Goal: Task Accomplishment & Management: Use online tool/utility

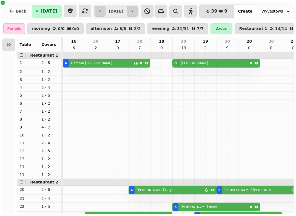
scroll to position [26, 76]
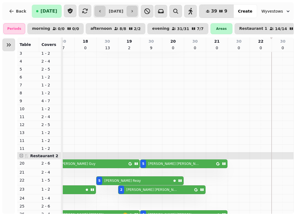
click at [134, 11] on icon "button" at bounding box center [132, 11] width 4 height 4
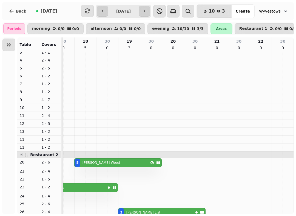
click at [147, 10] on icon "button" at bounding box center [144, 11] width 4 height 4
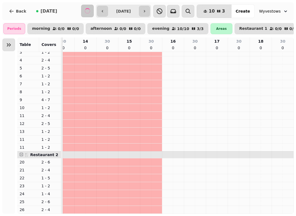
scroll to position [26, 251]
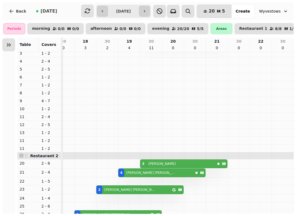
click at [149, 8] on button "button" at bounding box center [144, 11] width 11 height 11
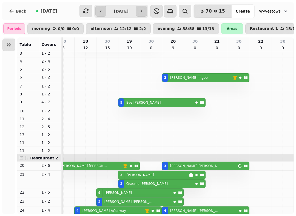
click at [146, 8] on button "button" at bounding box center [141, 11] width 11 height 11
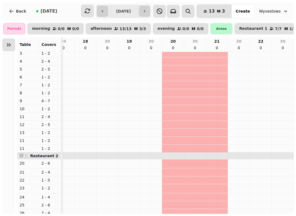
click at [100, 10] on icon "button" at bounding box center [102, 11] width 4 height 4
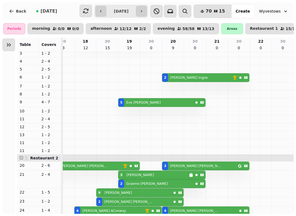
click at [95, 12] on button "button" at bounding box center [100, 11] width 11 height 11
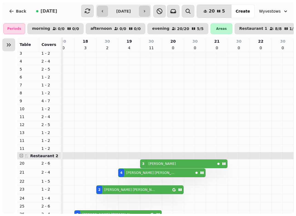
click at [101, 9] on icon "button" at bounding box center [102, 11] width 4 height 4
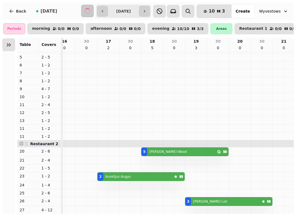
scroll to position [33, 0]
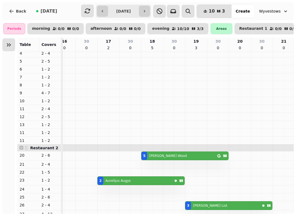
click at [9, 44] on icon "Expand sidebar" at bounding box center [8, 45] width 7 height 7
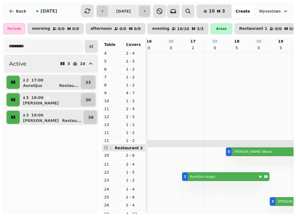
scroll to position [37, 0]
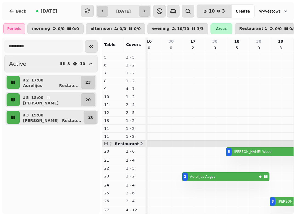
click at [146, 11] on button "button" at bounding box center [144, 11] width 11 height 11
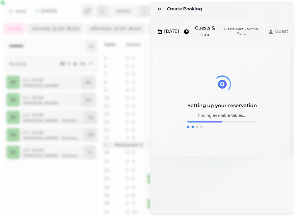
scroll to position [0, 301]
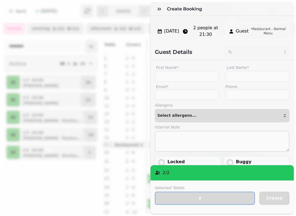
click at [158, 10] on icon "button" at bounding box center [158, 9] width 3 height 3
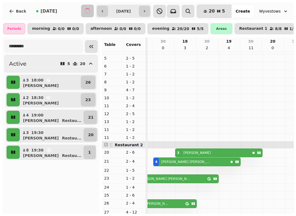
scroll to position [37, 236]
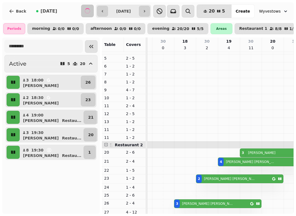
click at [148, 8] on button "button" at bounding box center [144, 11] width 11 height 11
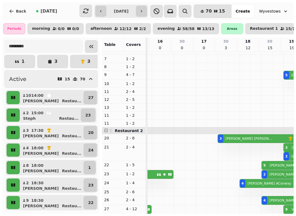
scroll to position [0, 160]
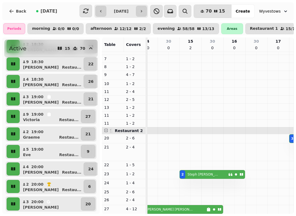
click at [146, 15] on button "button" at bounding box center [141, 11] width 11 height 11
type input "**********"
